Goal: Check status

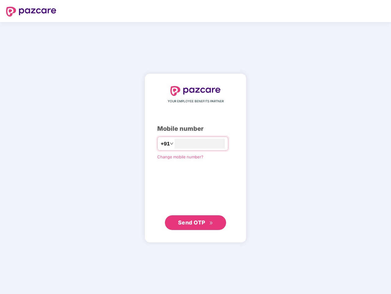
click at [195, 147] on input "number" at bounding box center [200, 144] width 50 height 10
click at [31, 12] on img at bounding box center [31, 12] width 50 height 10
click at [161, 143] on span "+91" at bounding box center [165, 144] width 9 height 8
click at [195, 222] on span "Send OTP" at bounding box center [191, 222] width 27 height 6
